Goal: Transaction & Acquisition: Purchase product/service

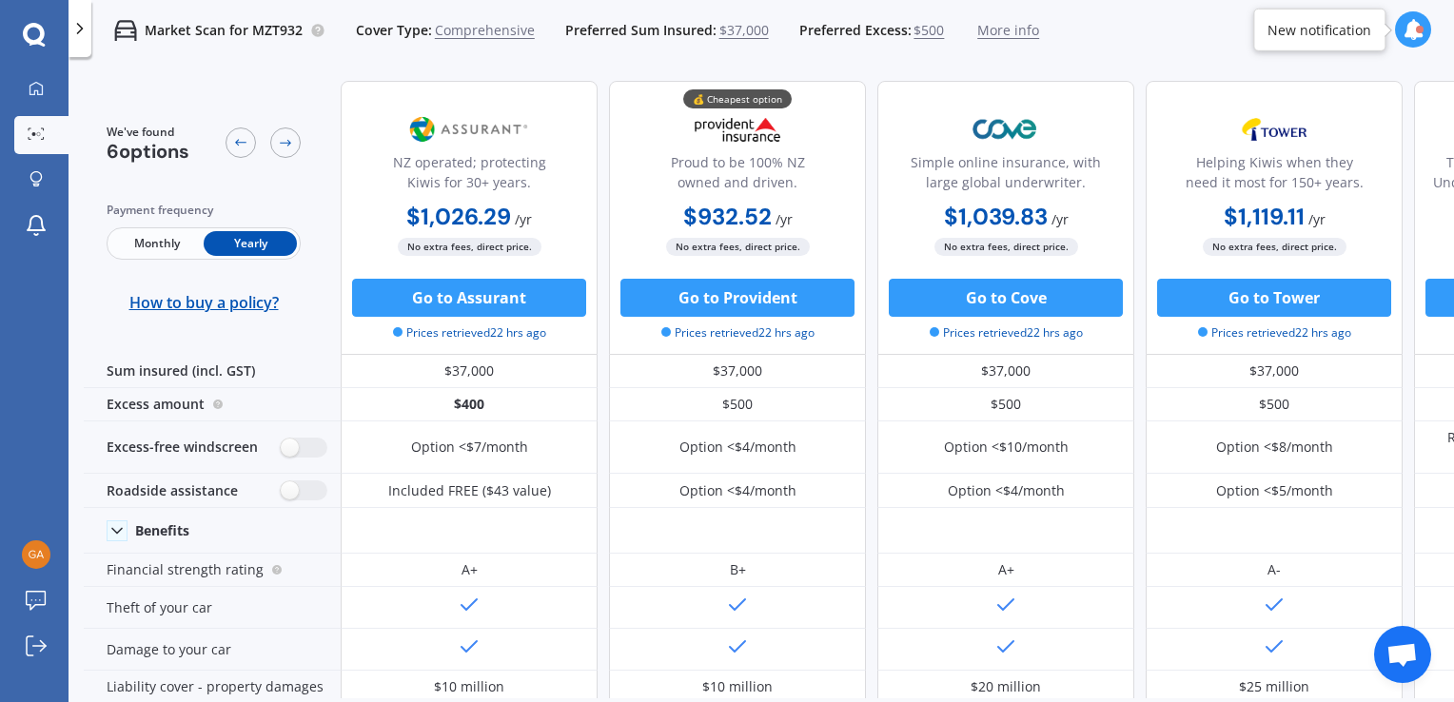
scroll to position [198, 0]
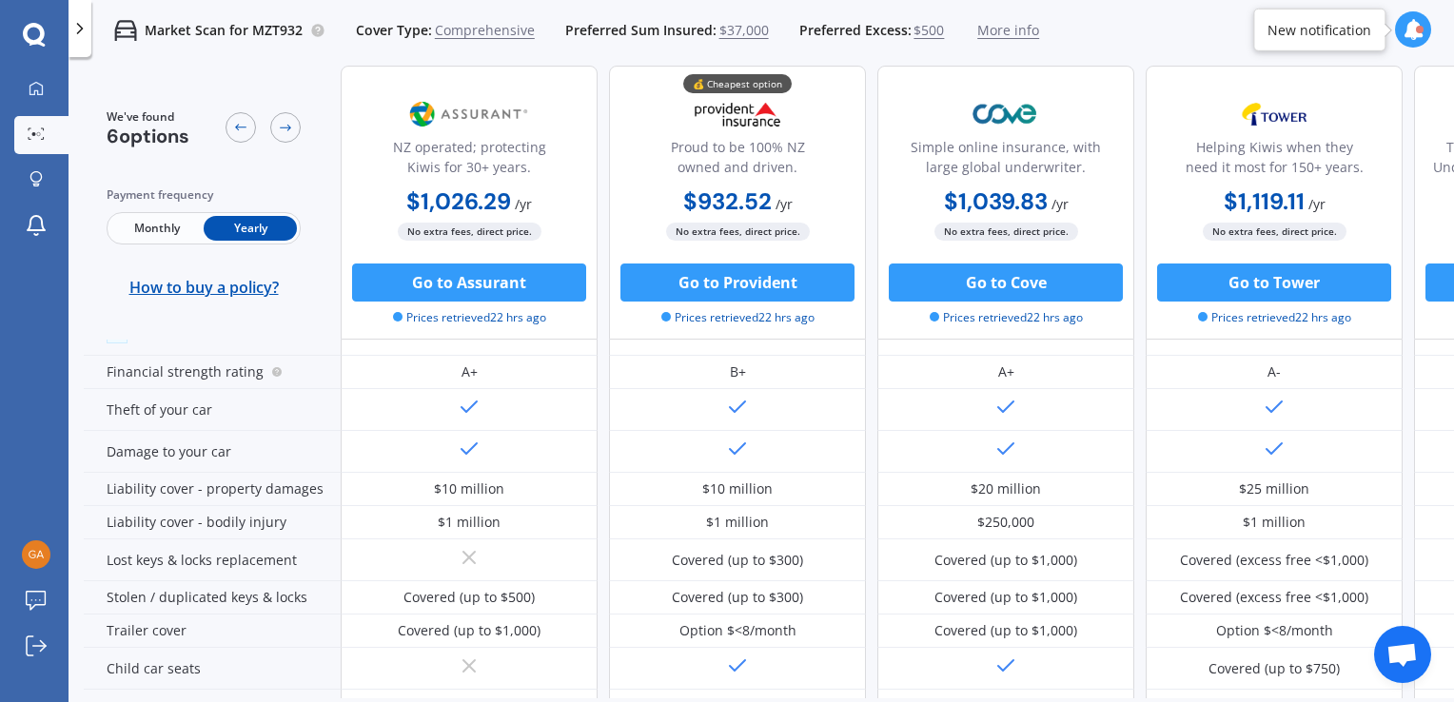
click at [158, 224] on span "Monthly" at bounding box center [156, 228] width 93 height 25
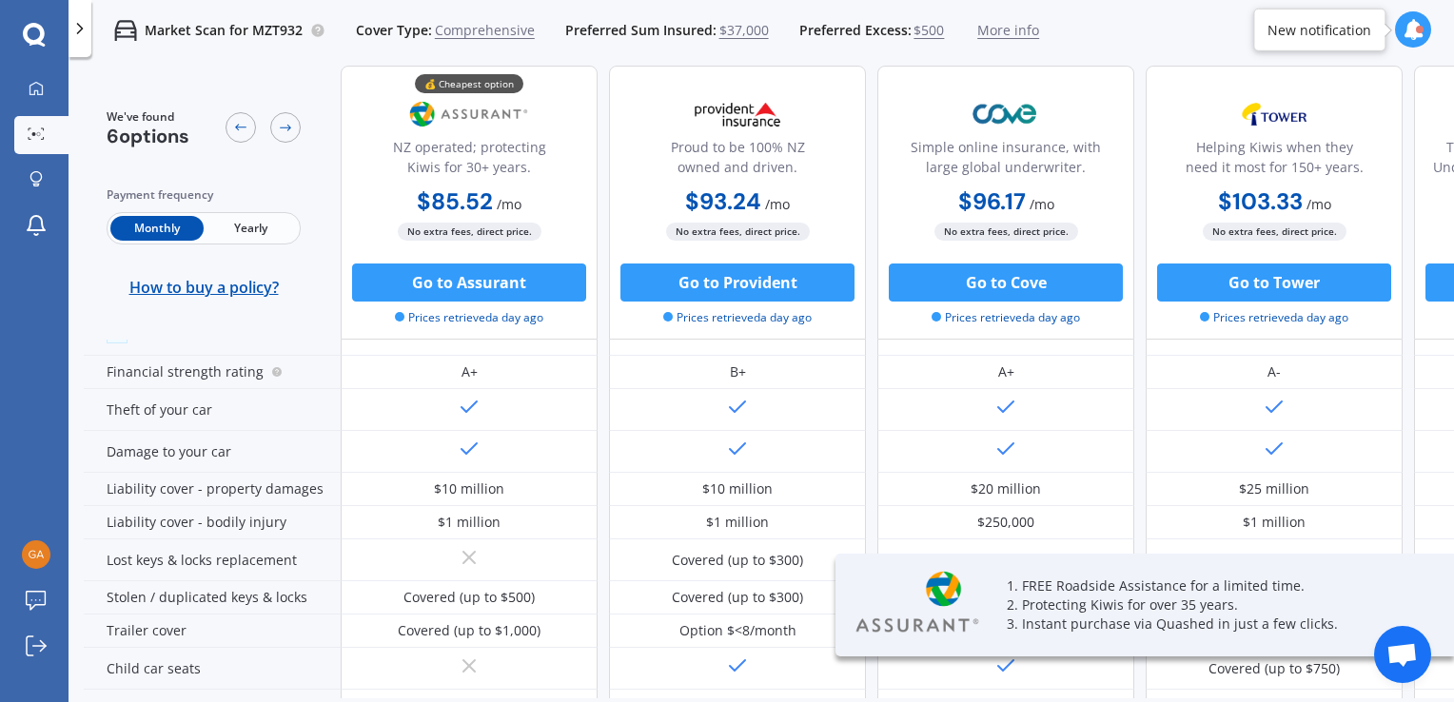
click at [158, 224] on span "Monthly" at bounding box center [156, 228] width 93 height 25
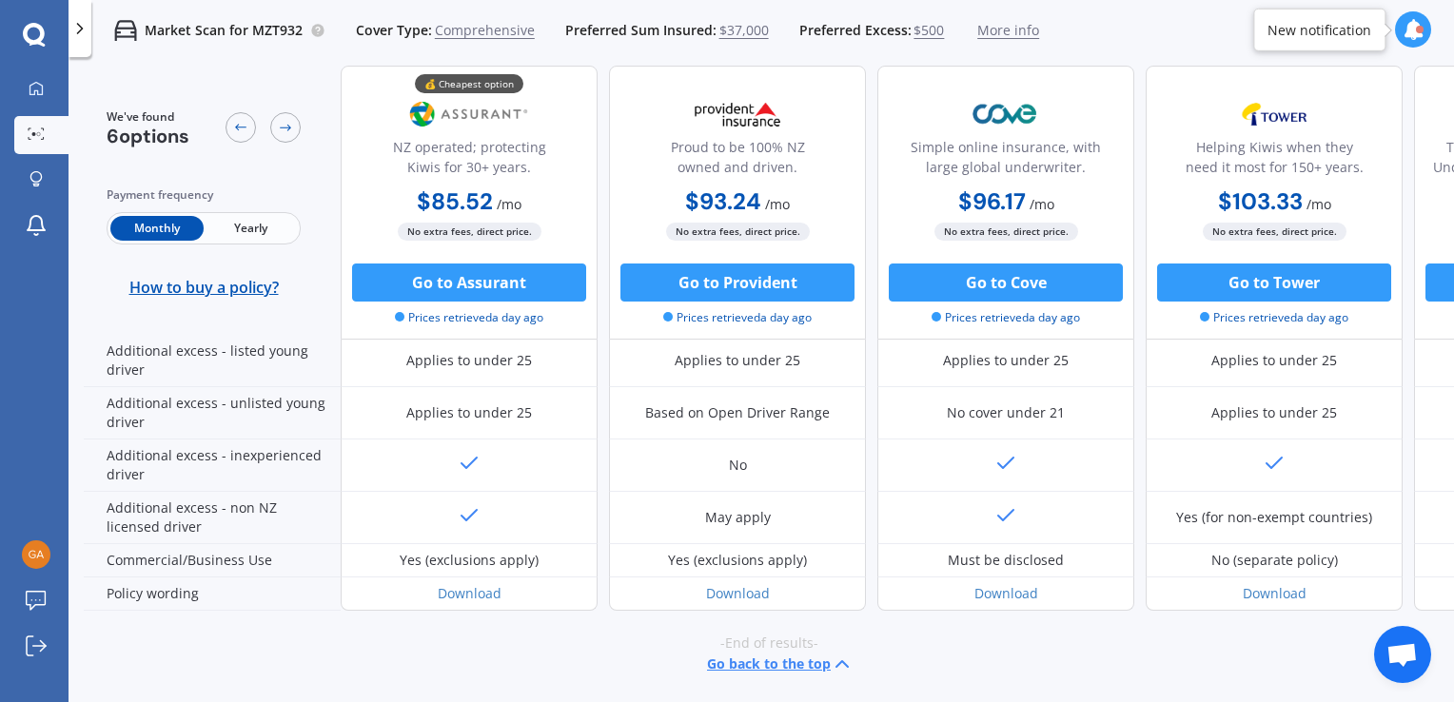
scroll to position [1020, 0]
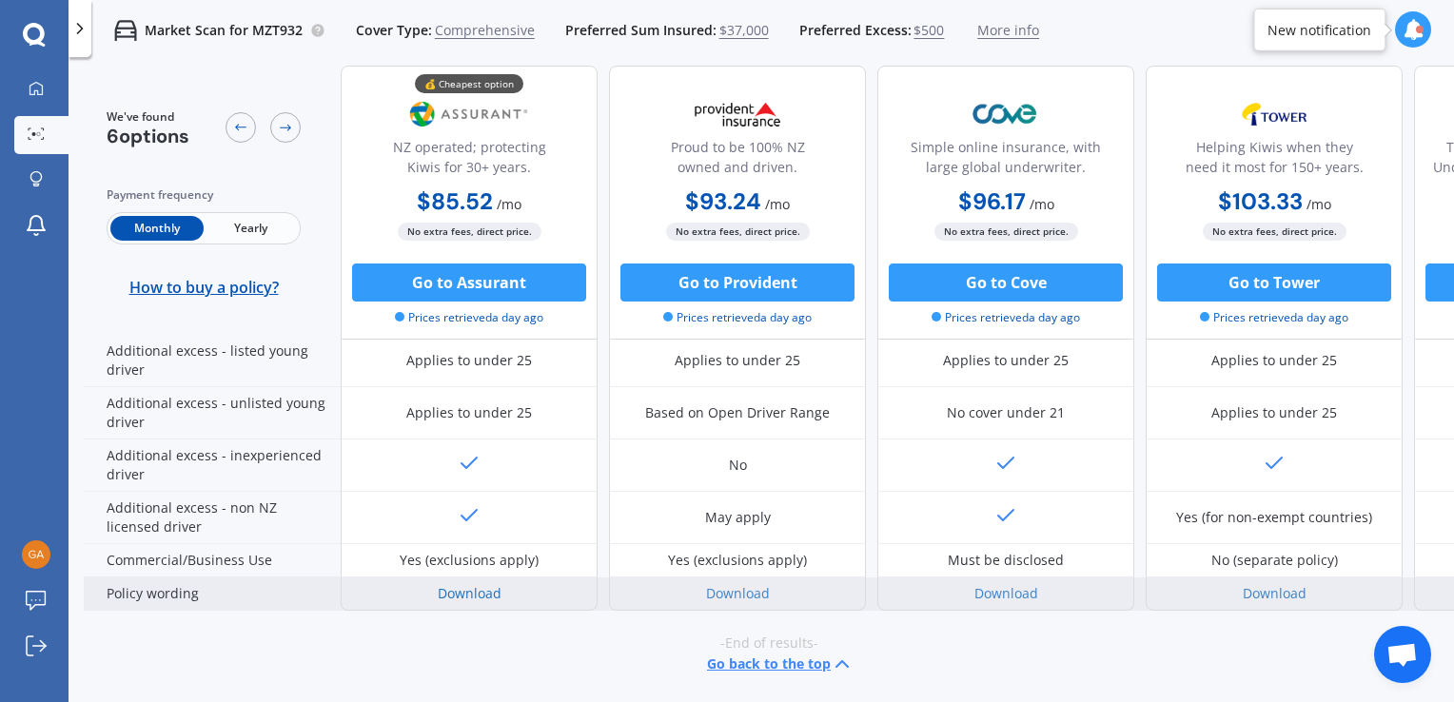
click at [472, 584] on link "Download" at bounding box center [470, 593] width 64 height 18
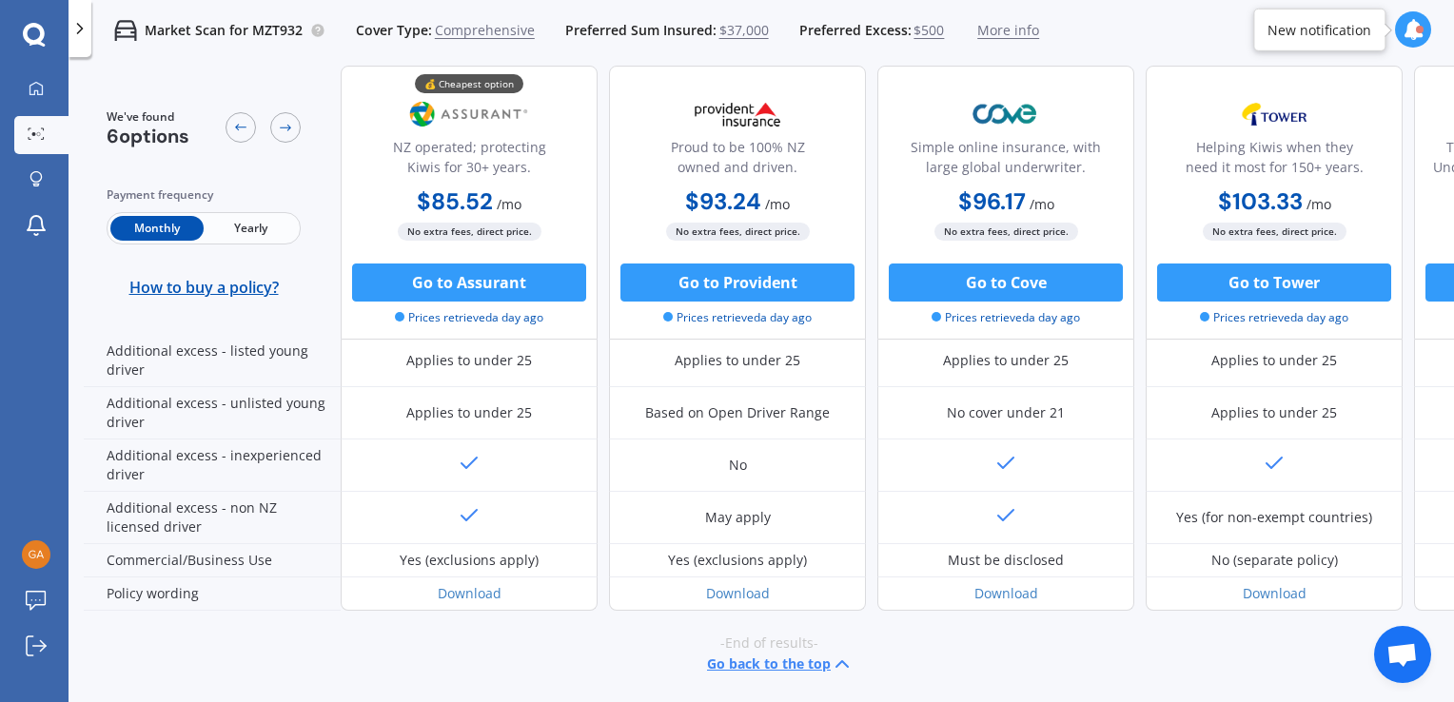
click at [918, 30] on span "$500" at bounding box center [929, 30] width 30 height 19
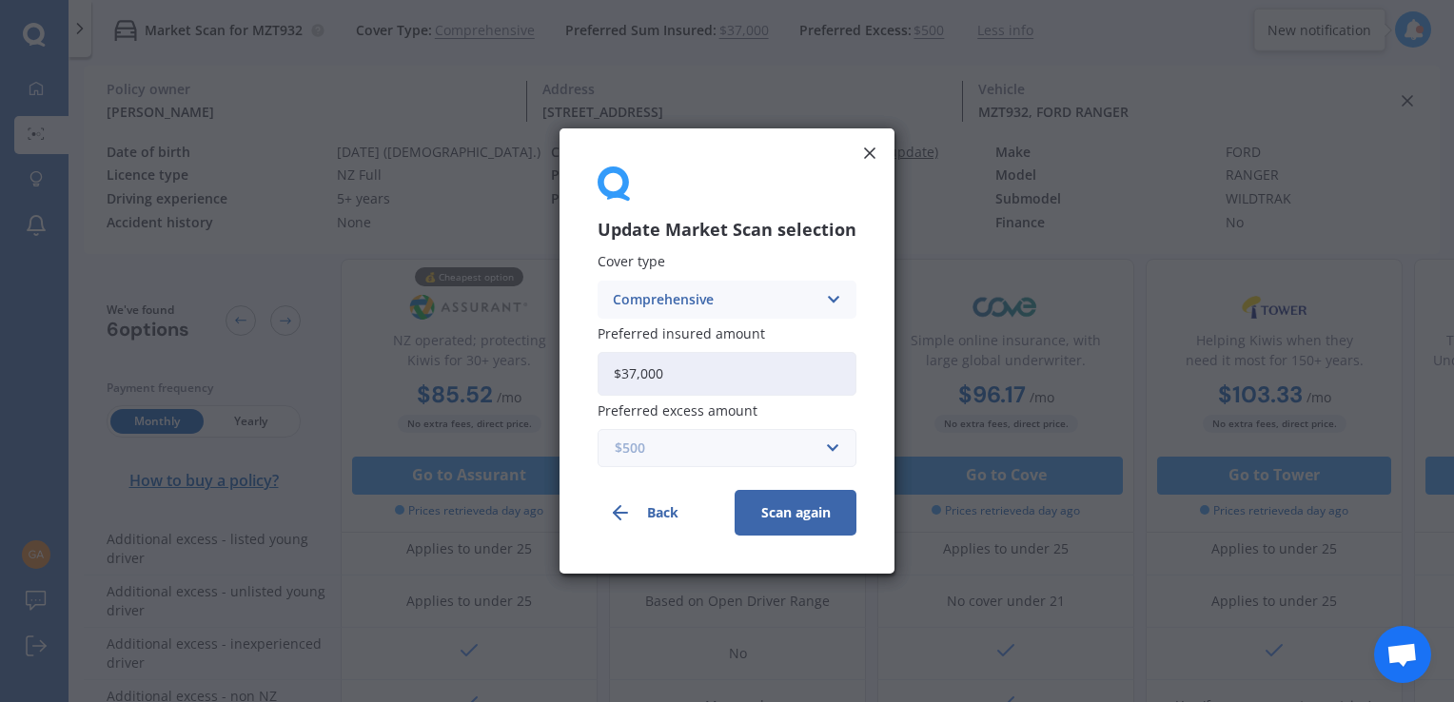
click at [828, 443] on input "text" at bounding box center [721, 448] width 242 height 36
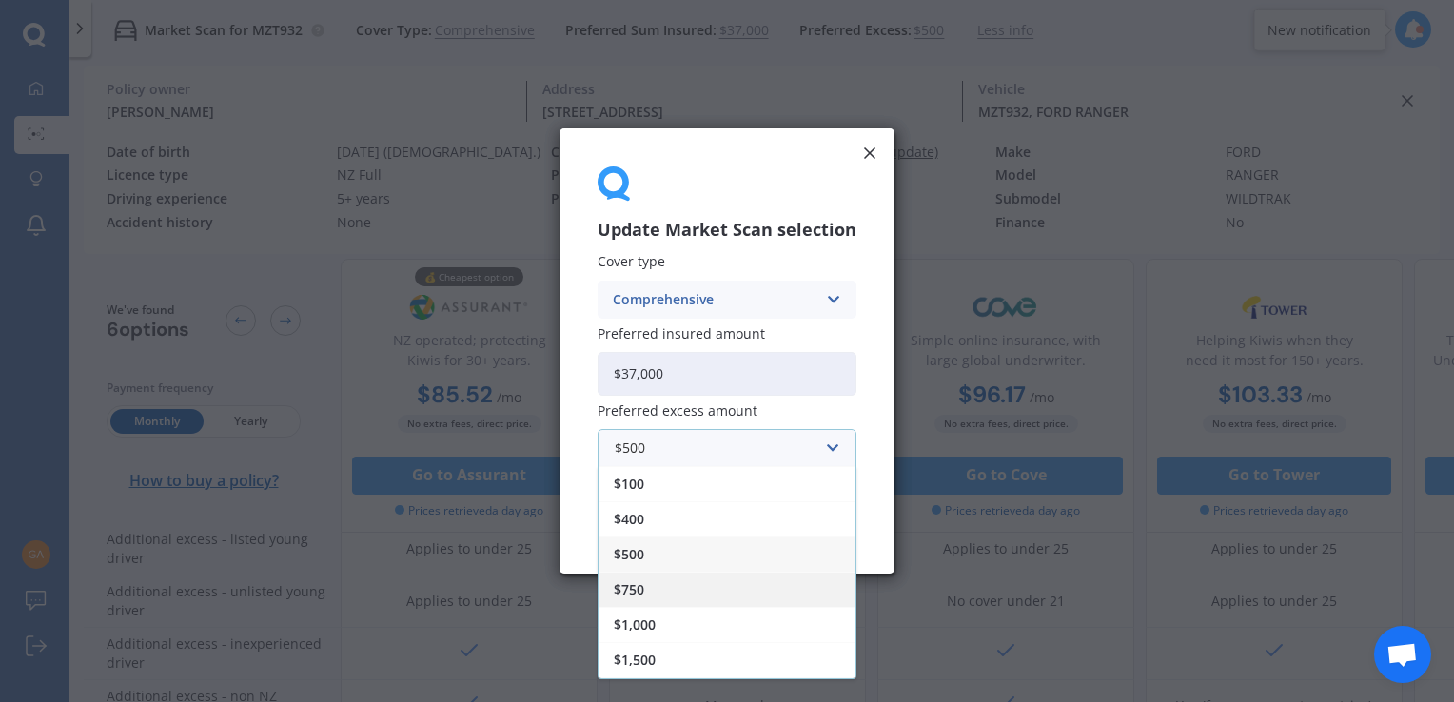
click at [645, 577] on div "$750" at bounding box center [727, 589] width 257 height 35
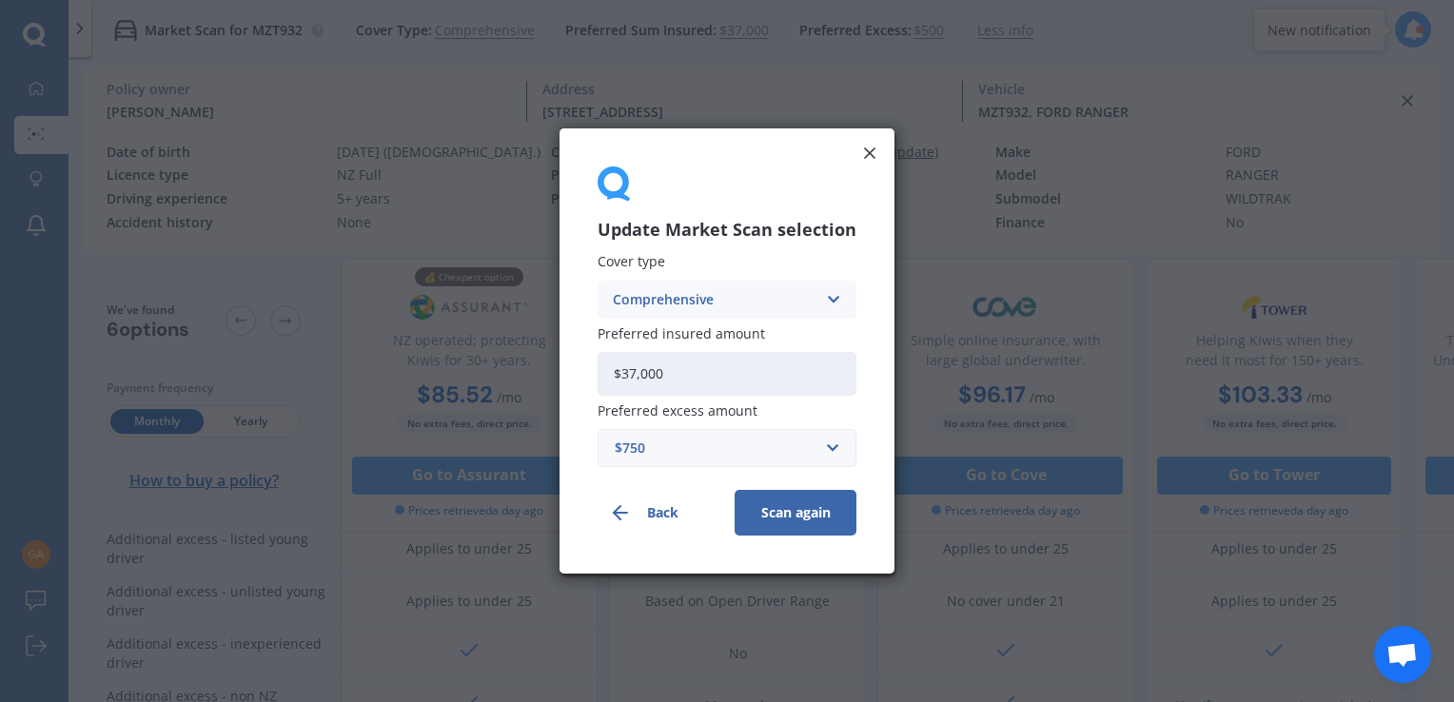
click at [802, 528] on button "Scan again" at bounding box center [796, 513] width 122 height 46
